Goal: Book appointment/travel/reservation

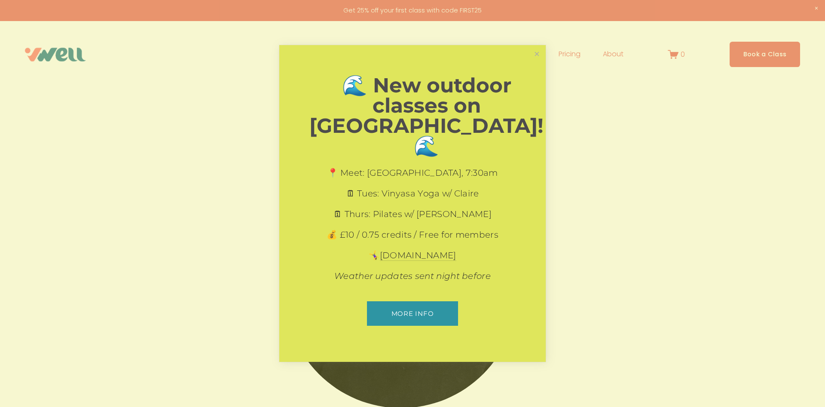
click at [537, 55] on div at bounding box center [412, 203] width 825 height 407
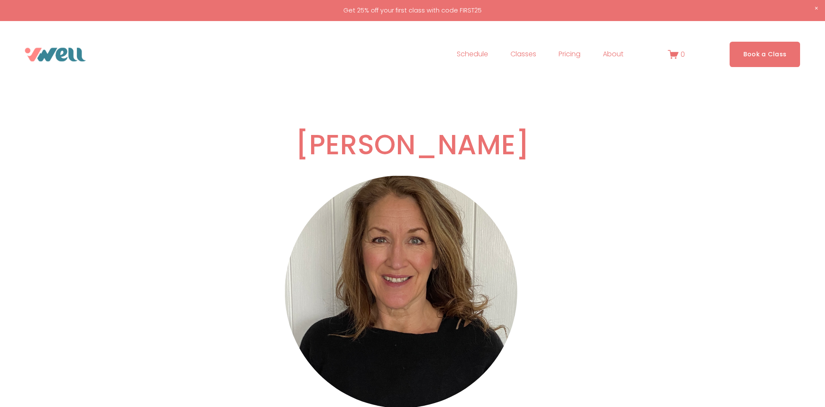
click at [475, 52] on link "Schedule" at bounding box center [472, 55] width 31 height 14
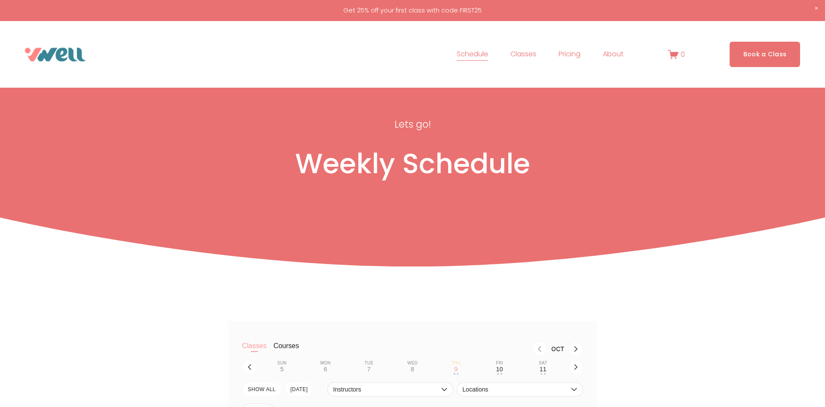
click at [519, 53] on span "Classes" at bounding box center [524, 54] width 26 height 12
click at [0, 0] on span "Private Sessions" at bounding box center [0, 0] width 0 height 0
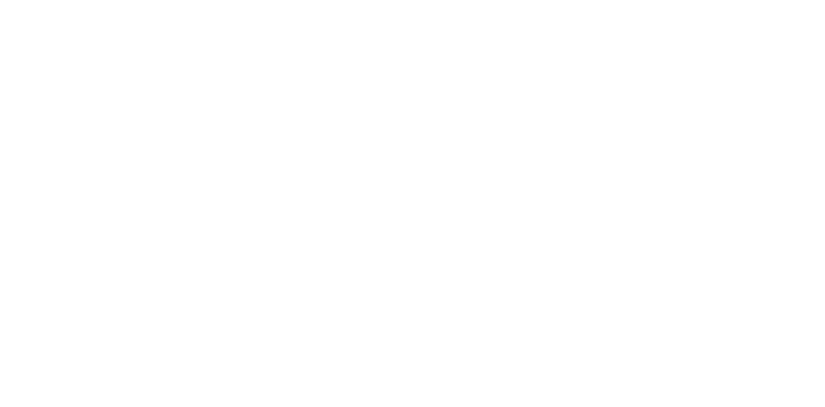
scroll to position [351, 0]
